Goal: Task Accomplishment & Management: Manage account settings

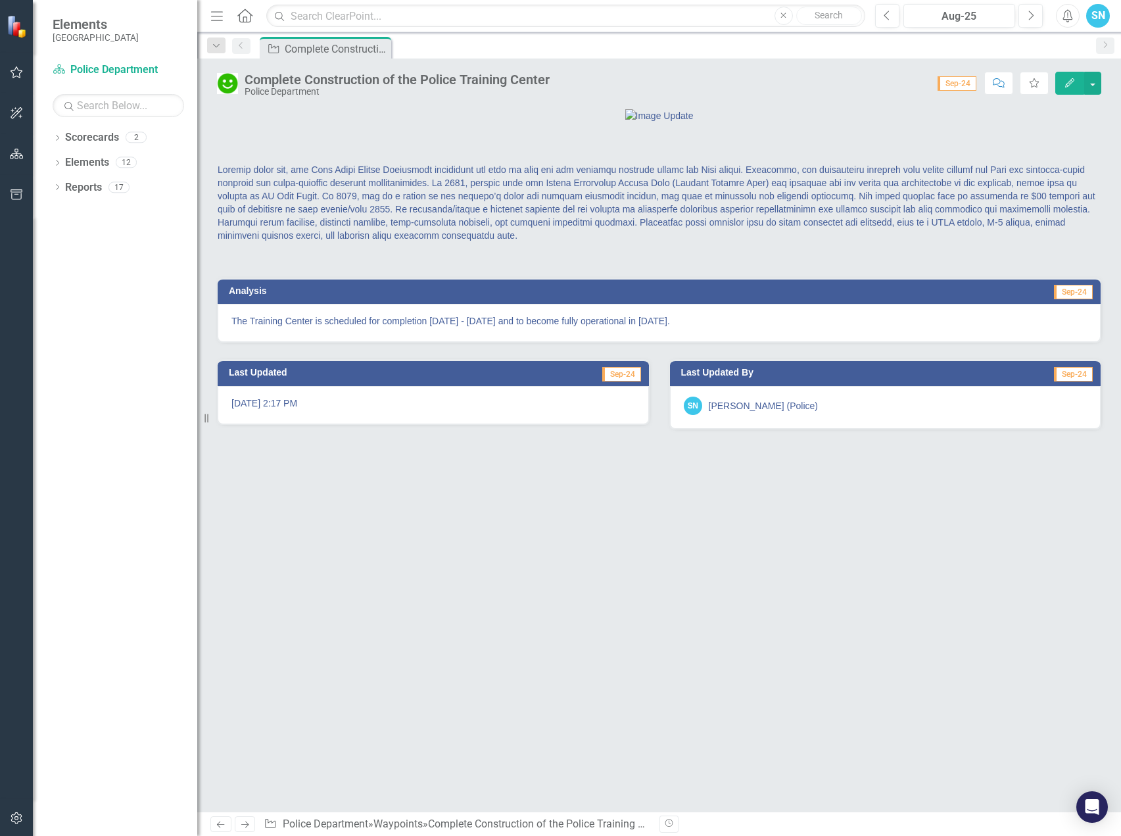
click at [1066, 76] on button "Edit" at bounding box center [1069, 83] width 29 height 23
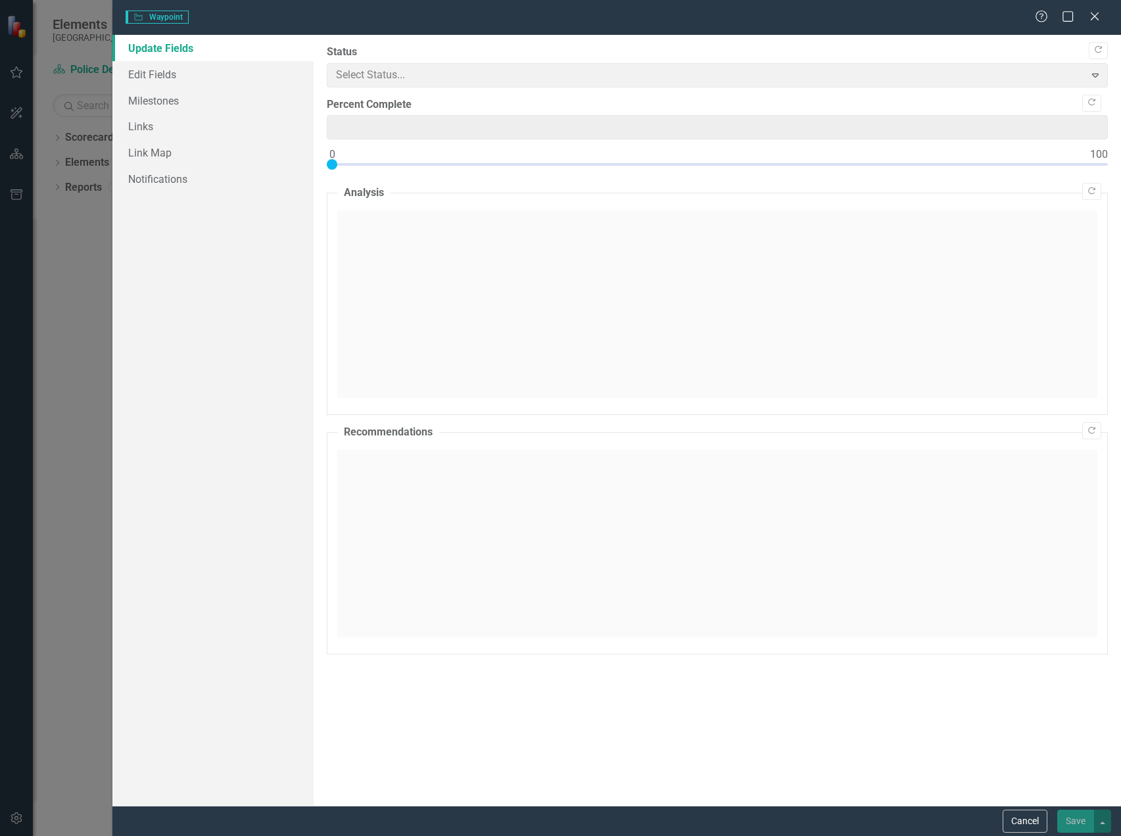
type input "90"
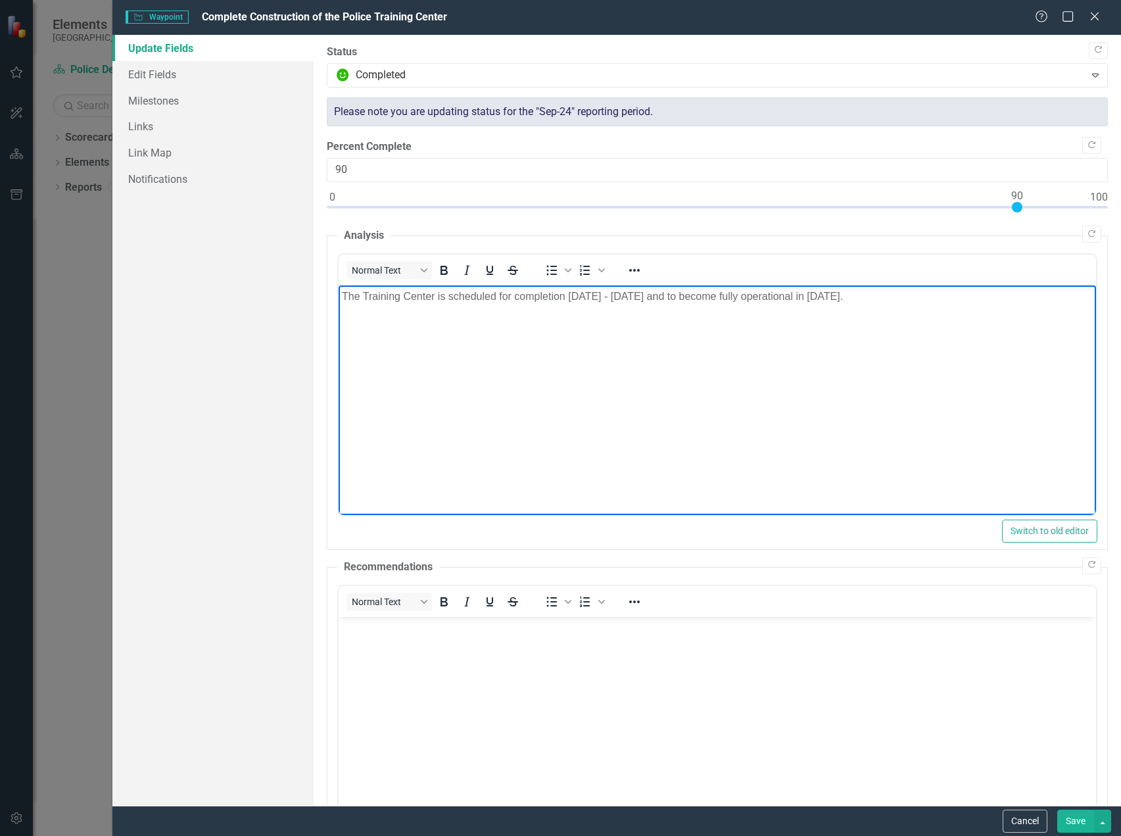
drag, startPoint x: 957, startPoint y: 295, endPoint x: 271, endPoint y: 281, distance: 685.9
click at [339, 285] on html "The Training Center is scheduled for completion [DATE] - [DATE] and to become f…" at bounding box center [717, 383] width 757 height 197
click at [485, 296] on p "The Training Center is scheduled for completion [DATE] - [DATE] and to become f…" at bounding box center [717, 296] width 751 height 16
drag, startPoint x: 924, startPoint y: 295, endPoint x: 181, endPoint y: 294, distance: 743.6
click at [339, 294] on html "The Training Center is scheduled for completion [DATE] - [DATE] and to become f…" at bounding box center [717, 383] width 757 height 197
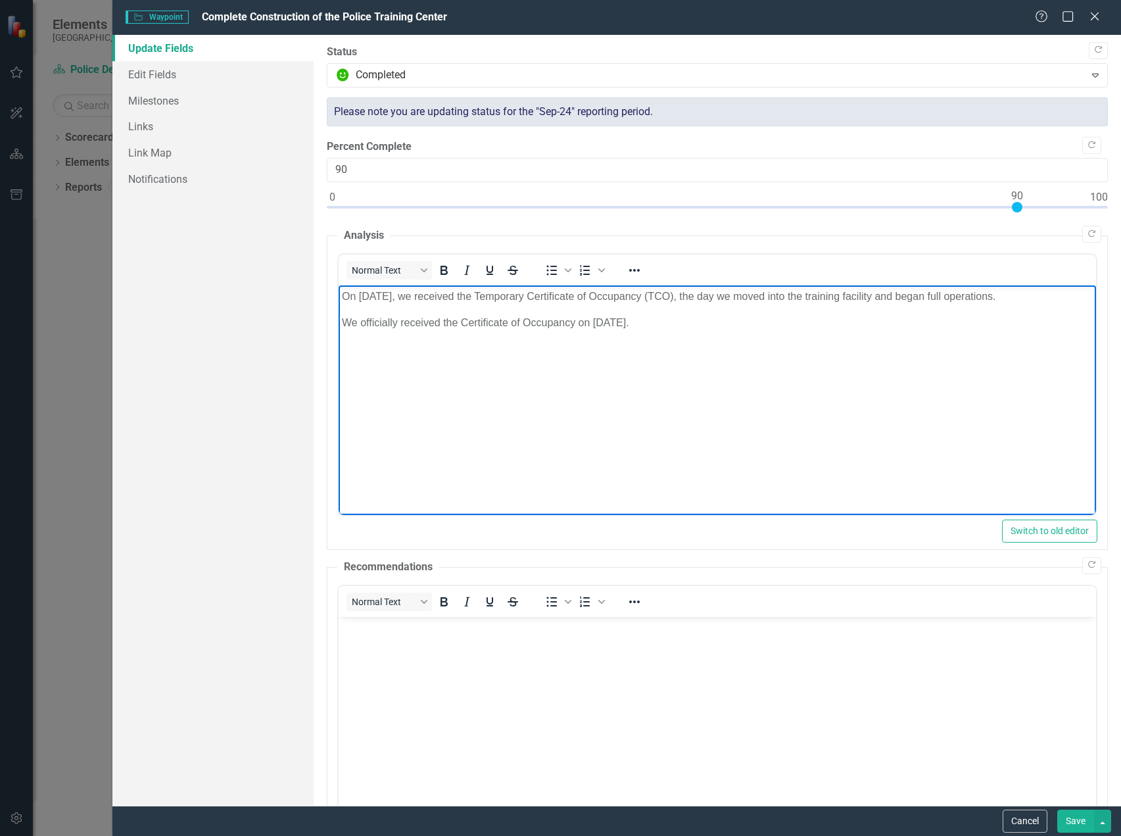
click at [342, 291] on p "On [DATE], we received the Temporary Certificate of Occupancy (TCO), the day we…" at bounding box center [717, 296] width 751 height 16
click at [658, 295] on p "The PD we received the Temporary Certificate of Occupancy (TCO), the day we mov…" at bounding box center [717, 296] width 751 height 16
drag, startPoint x: 356, startPoint y: 320, endPoint x: 341, endPoint y: 312, distance: 16.5
click at [341, 312] on body "The PD we received the Temporary Certificate of Occupancy (TCO) on [DATE]. Trai…" at bounding box center [717, 383] width 757 height 197
click at [748, 361] on body "The PD we received the Temporary Certificate of Occupancy (TCO) on [DATE]. Trai…" at bounding box center [717, 383] width 757 height 197
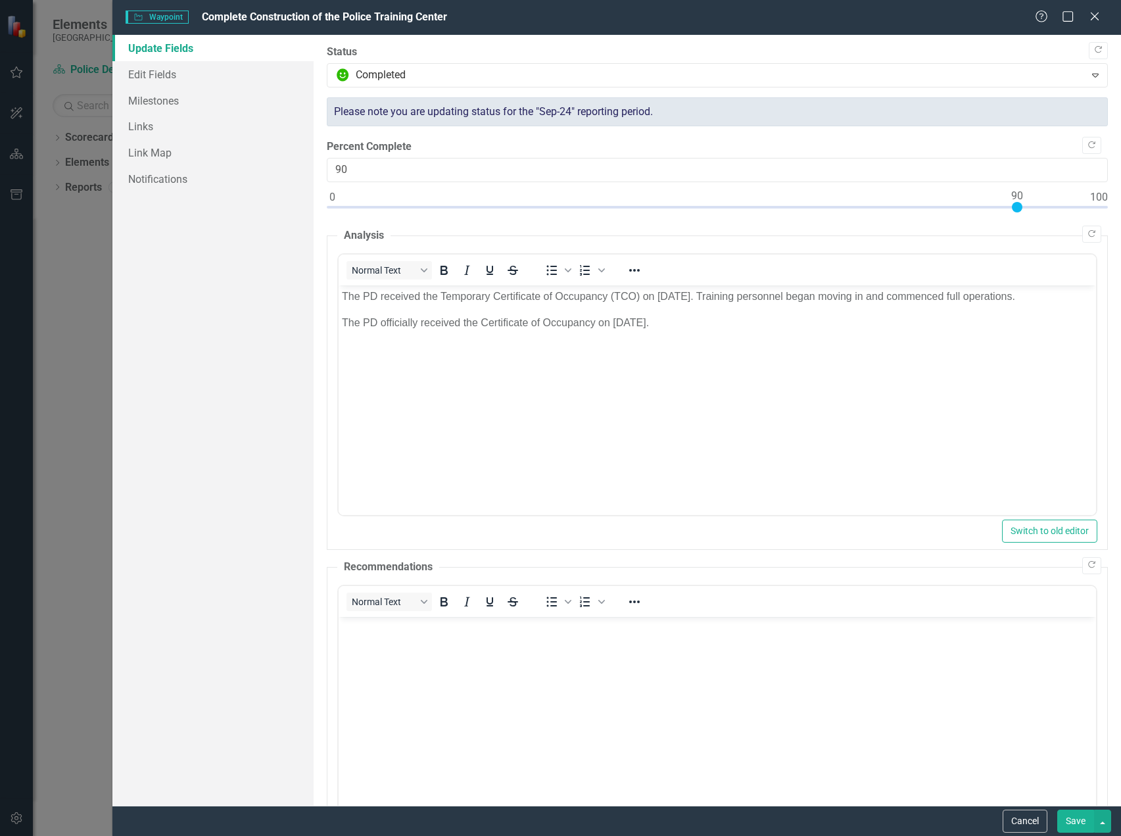
click at [1069, 819] on button "Save" at bounding box center [1075, 820] width 37 height 23
